Goal: Find specific page/section: Locate a particular part of the current website

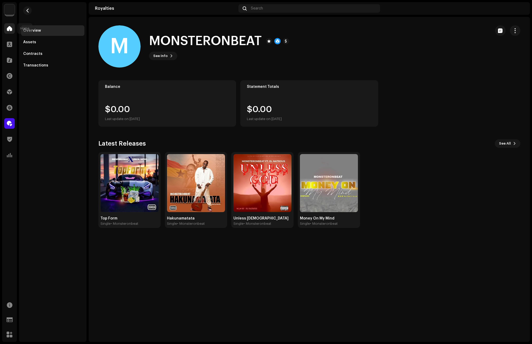
click at [12, 32] on div at bounding box center [9, 28] width 11 height 11
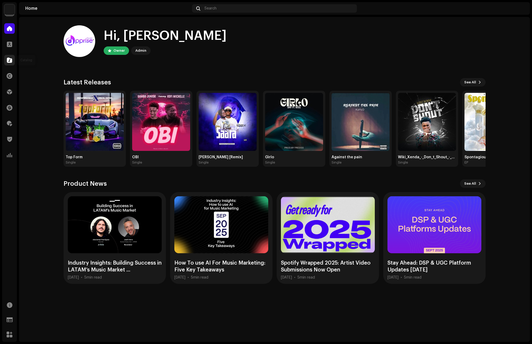
click at [10, 59] on span at bounding box center [9, 60] width 5 height 4
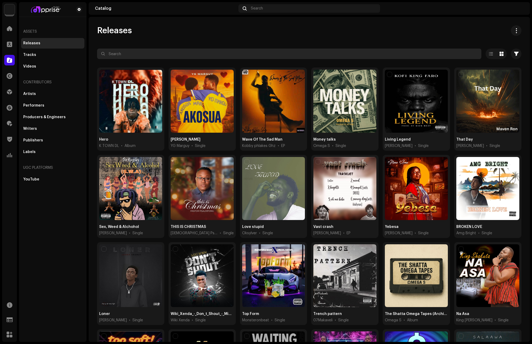
click at [128, 55] on input "text" at bounding box center [289, 54] width 384 height 11
paste input "SKAB4"
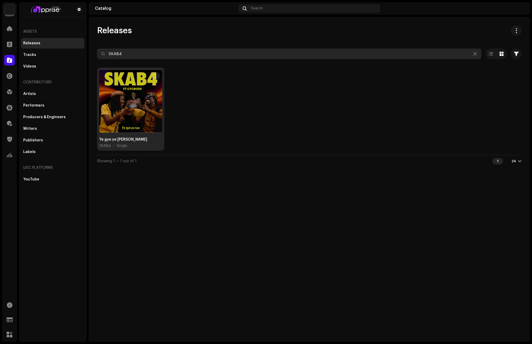
type input "SKAB4"
click at [136, 91] on div at bounding box center [130, 101] width 63 height 63
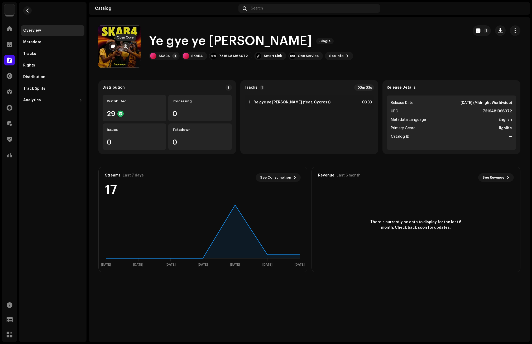
click at [126, 46] on span "button" at bounding box center [126, 46] width 4 height 4
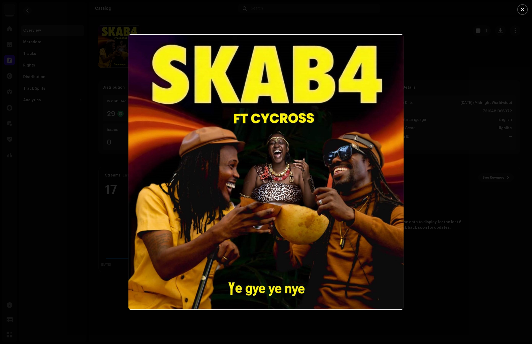
click at [437, 34] on div at bounding box center [266, 172] width 532 height 344
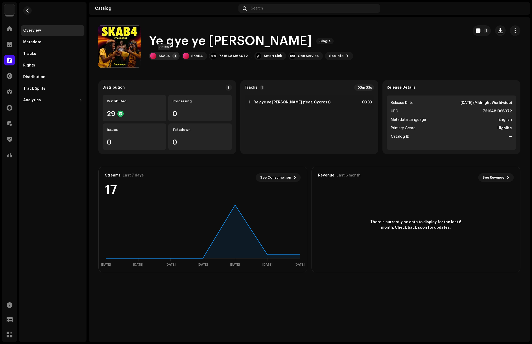
click at [160, 55] on div "SKAB4" at bounding box center [164, 56] width 12 height 4
click at [165, 66] on div "SKAB4 Main Primary Artist" at bounding box center [191, 68] width 80 height 13
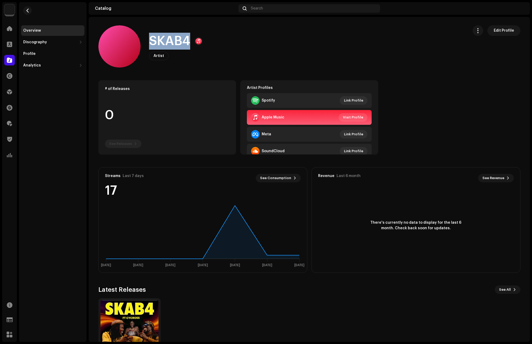
drag, startPoint x: 189, startPoint y: 41, endPoint x: 151, endPoint y: 41, distance: 38.2
click at [151, 41] on h1 "SKAB4" at bounding box center [169, 41] width 41 height 17
click at [427, 74] on catalog-artists-details-overview "SKAB4 Edit Profile SKAB4 Artist Edit Profile Edit Profile # of Releases 0 See R…" at bounding box center [309, 199] width 441 height 365
click at [8, 28] on span at bounding box center [9, 28] width 5 height 4
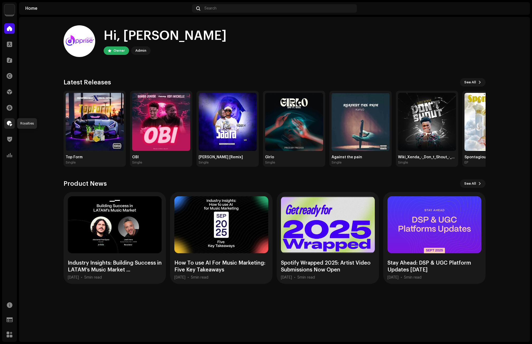
click at [10, 123] on span at bounding box center [9, 123] width 5 height 4
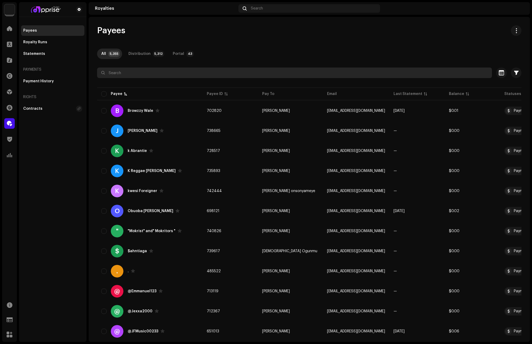
paste input "[PERSON_NAME]"
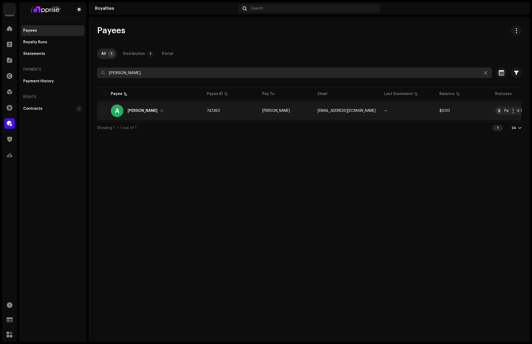
type input "[PERSON_NAME]"
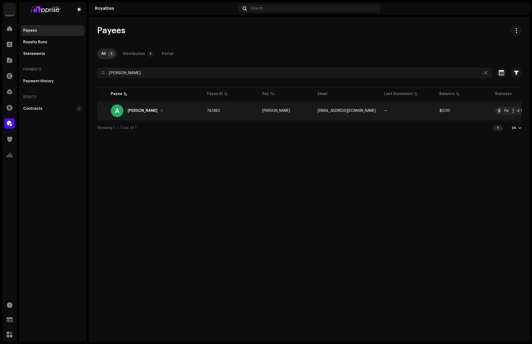
click at [147, 110] on div "[PERSON_NAME]" at bounding box center [146, 111] width 36 height 4
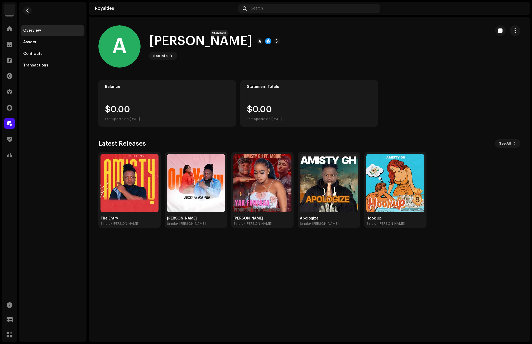
click at [257, 41] on div at bounding box center [260, 41] width 6 height 6
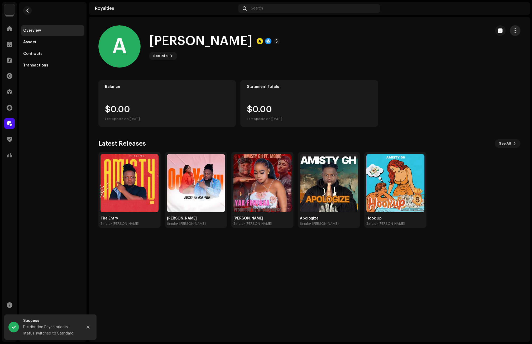
click at [516, 29] on span "button" at bounding box center [514, 30] width 5 height 4
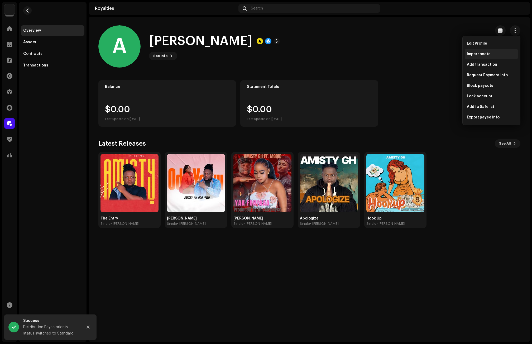
click at [482, 54] on span "Impersonate" at bounding box center [479, 54] width 24 height 4
